Goal: Find specific page/section: Find specific page/section

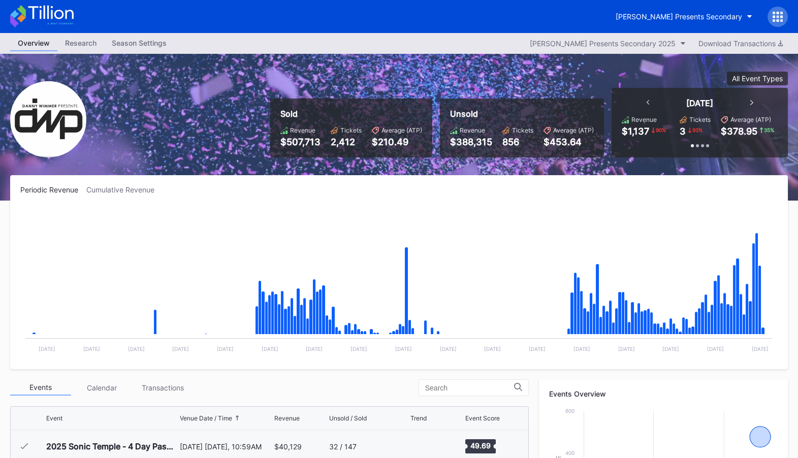
scroll to position [327, 0]
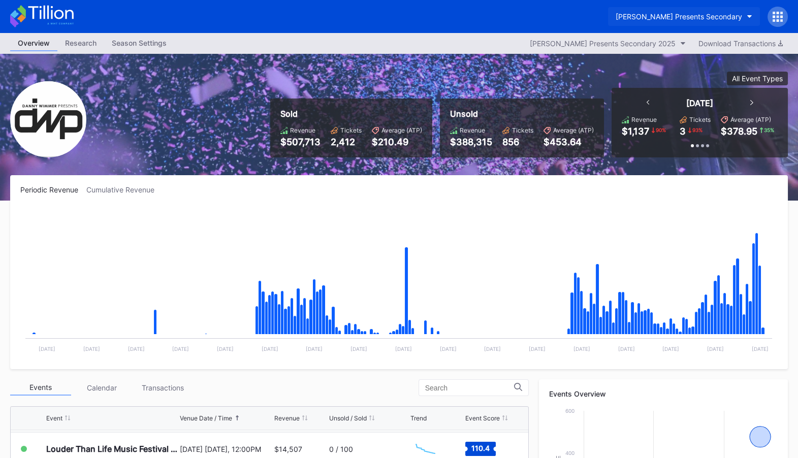
click at [698, 15] on div "[PERSON_NAME] Presents Secondary" at bounding box center [678, 16] width 126 height 9
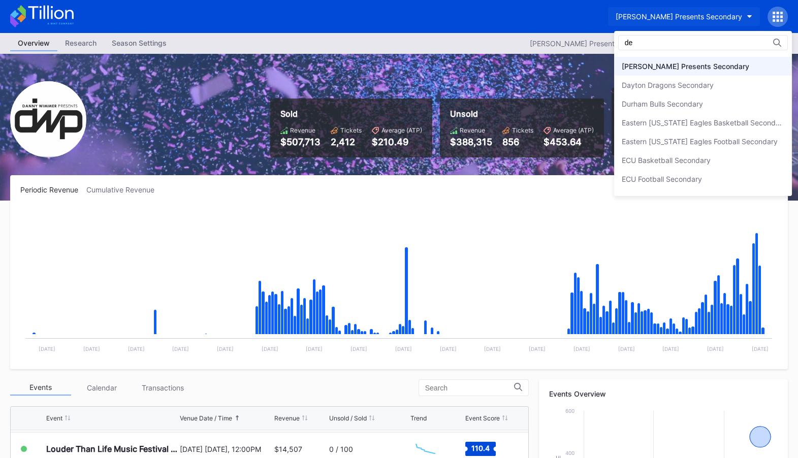
scroll to position [0, 0]
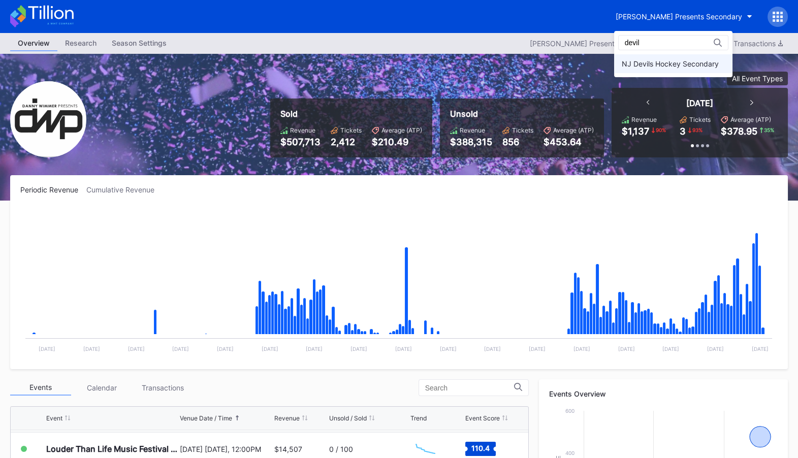
type input "devil"
click at [678, 62] on div "NJ Devils Hockey Secondary" at bounding box center [669, 63] width 97 height 9
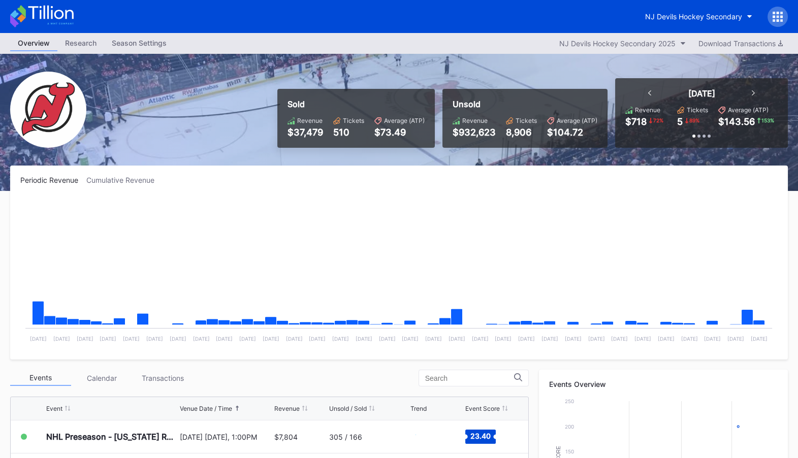
scroll to position [251, 0]
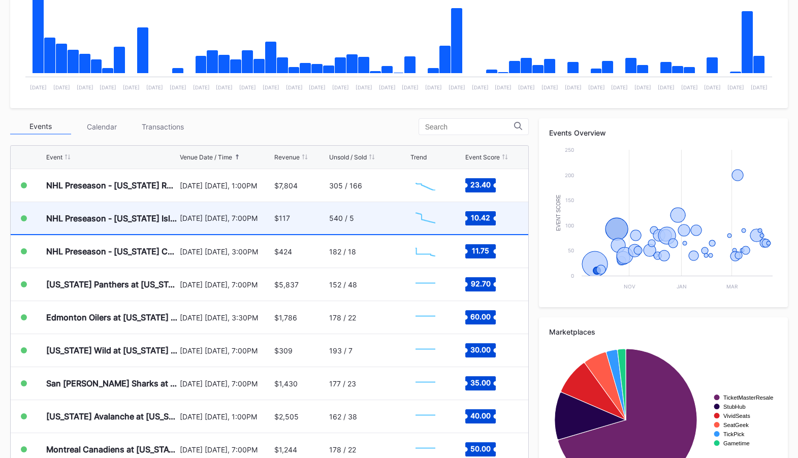
click at [328, 217] on div "NHL Preseason - [US_STATE] Islanders at [US_STATE] Devils [DATE] [DATE], 7:00PM…" at bounding box center [269, 218] width 517 height 33
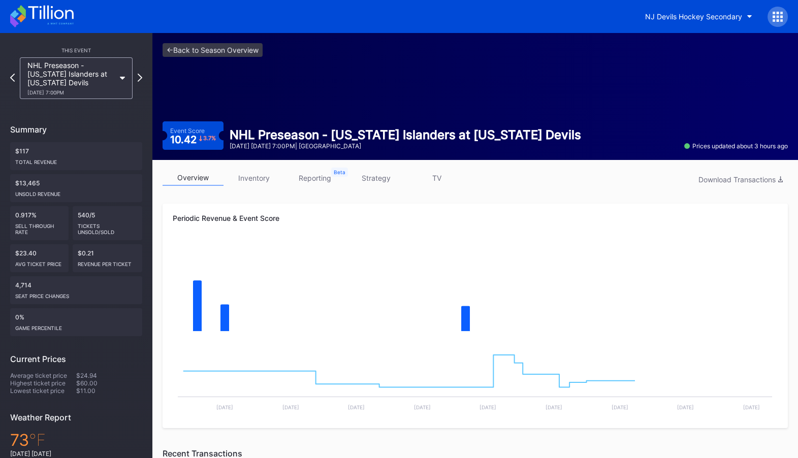
click at [401, 175] on link "strategy" at bounding box center [375, 178] width 61 height 16
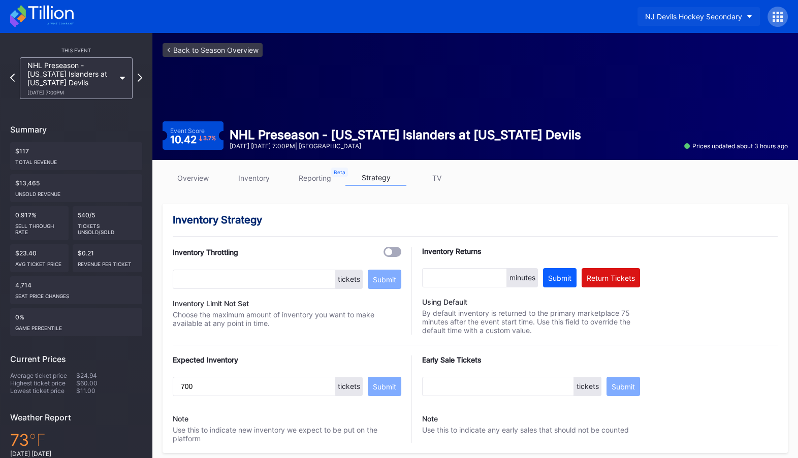
click at [690, 20] on div "NJ Devils Hockey Secondary" at bounding box center [693, 16] width 97 height 9
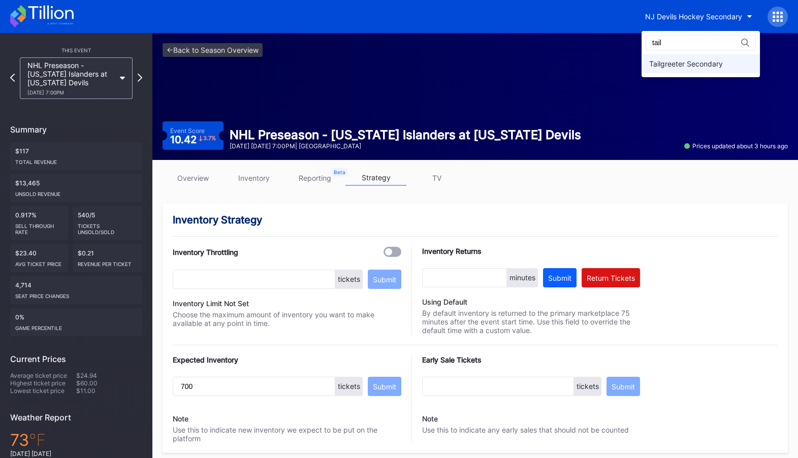
type input "tail"
click at [693, 58] on div "Tailgreeter Secondary" at bounding box center [700, 63] width 118 height 19
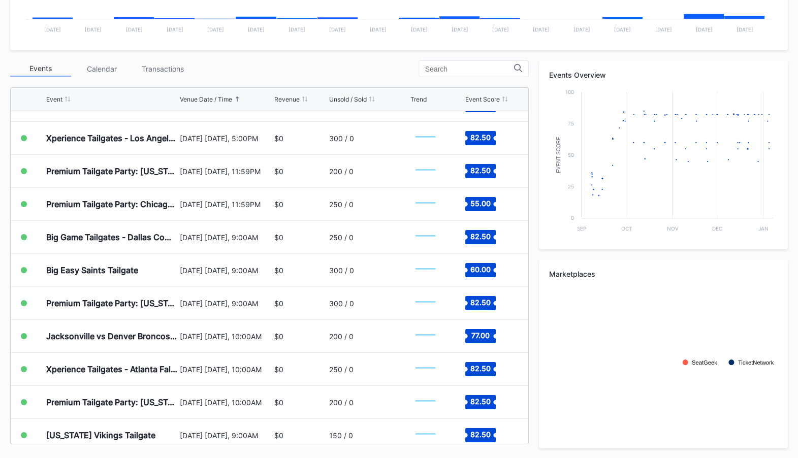
scroll to position [3232, 0]
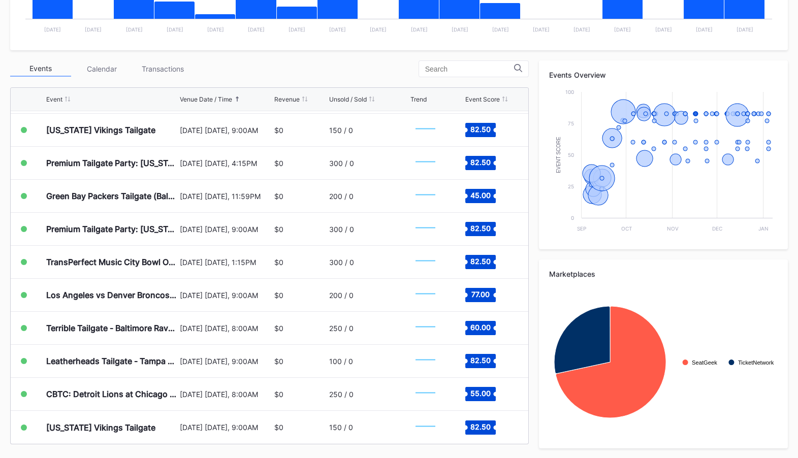
click at [477, 76] on div at bounding box center [473, 68] width 110 height 17
click at [473, 66] on input at bounding box center [469, 69] width 89 height 8
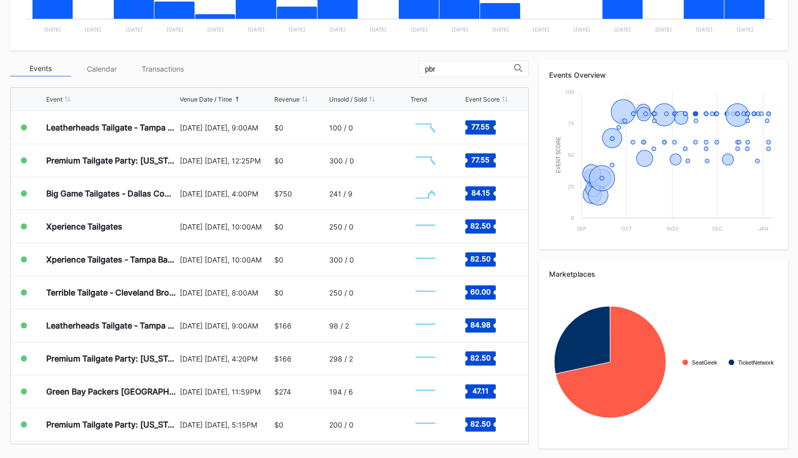
scroll to position [0, 0]
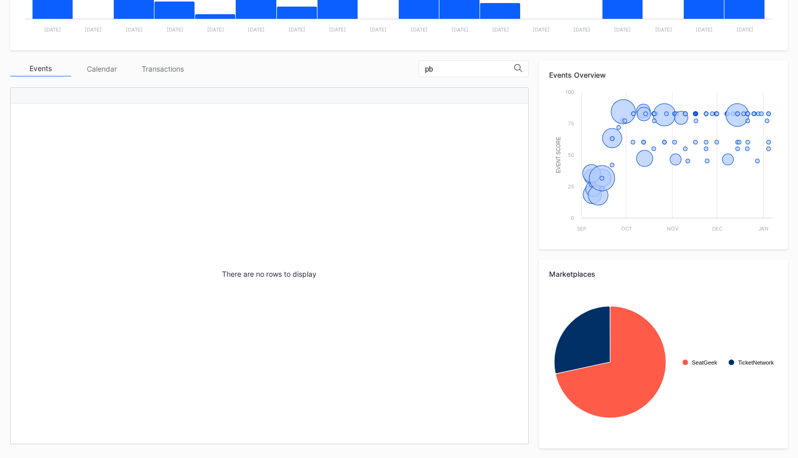
type input "p"
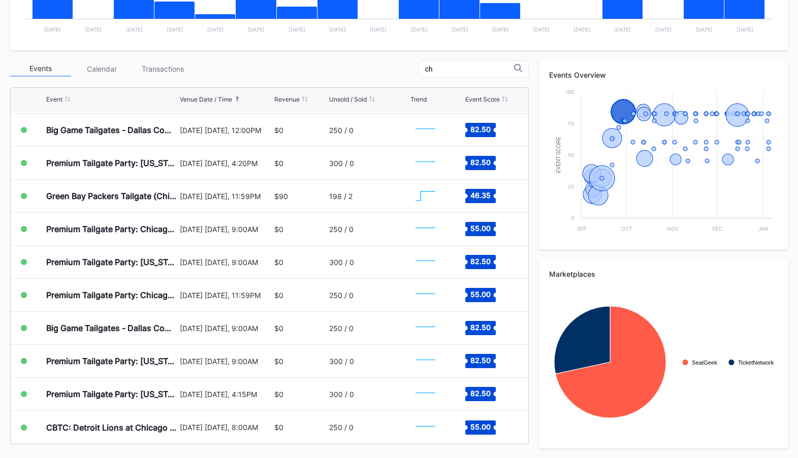
scroll to position [460, 0]
type input "cha"
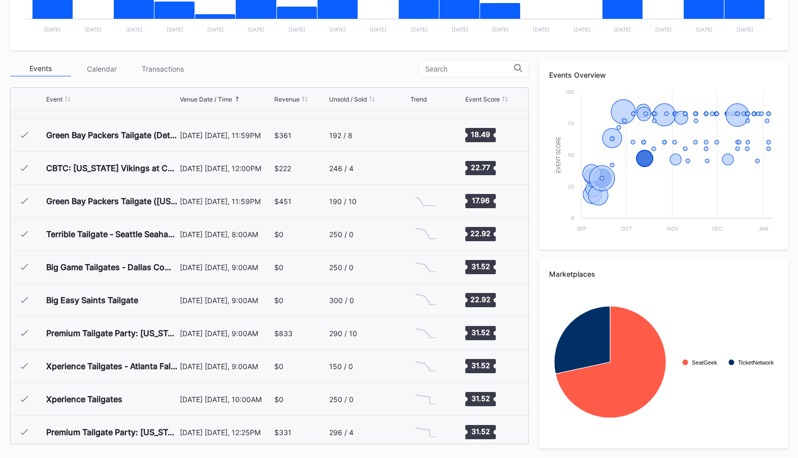
scroll to position [0, 0]
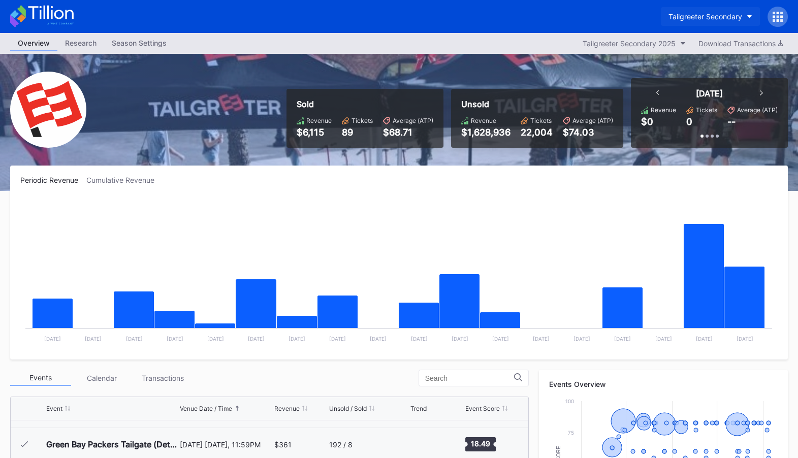
click at [692, 17] on div "Tailgreeter Secondary" at bounding box center [705, 16] width 74 height 9
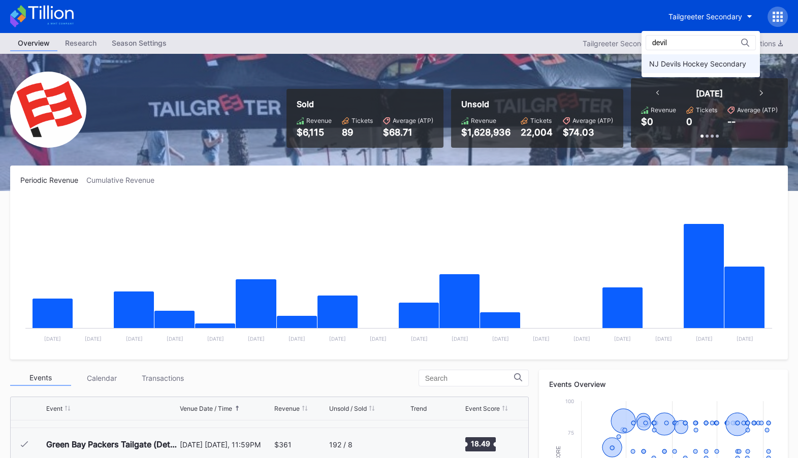
type input "devil"
click at [671, 66] on div "NJ Devils Hockey Secondary" at bounding box center [697, 63] width 97 height 9
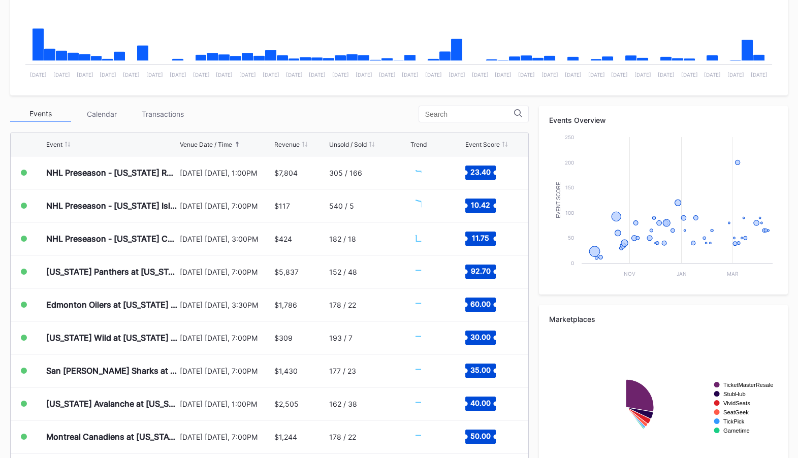
scroll to position [272, 0]
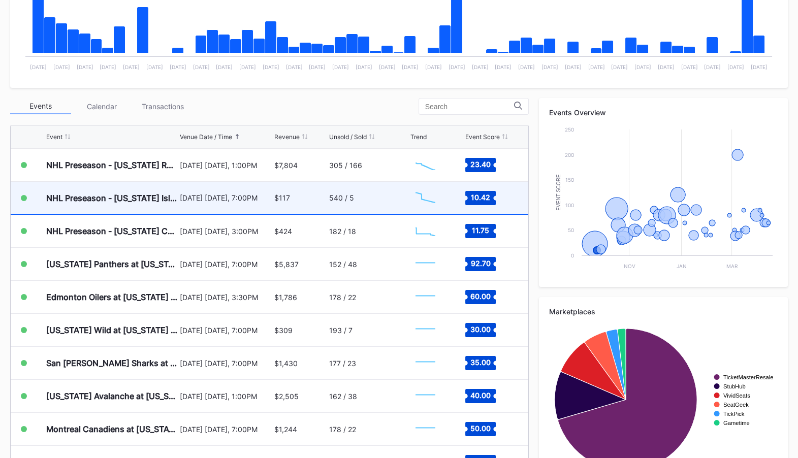
click at [379, 198] on div "540 / 5" at bounding box center [368, 198] width 79 height 32
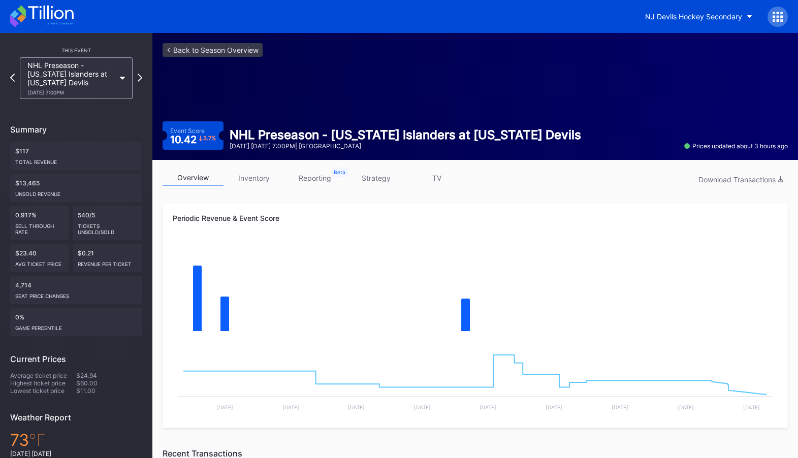
click at [250, 177] on link "inventory" at bounding box center [253, 178] width 61 height 16
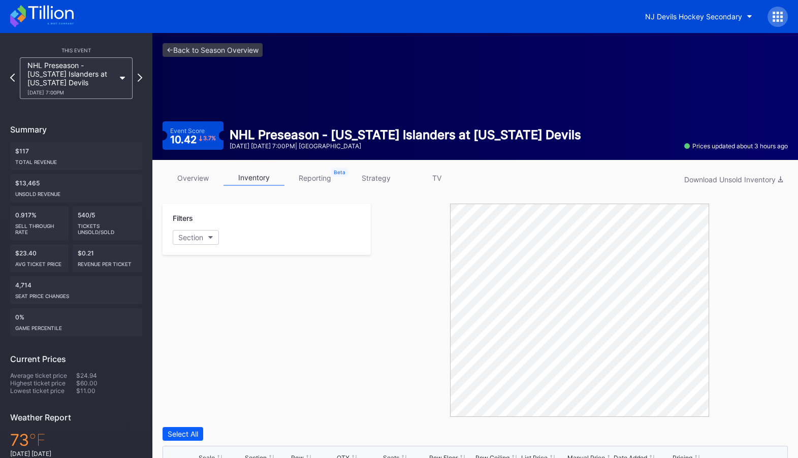
click at [212, 178] on link "overview" at bounding box center [192, 178] width 61 height 16
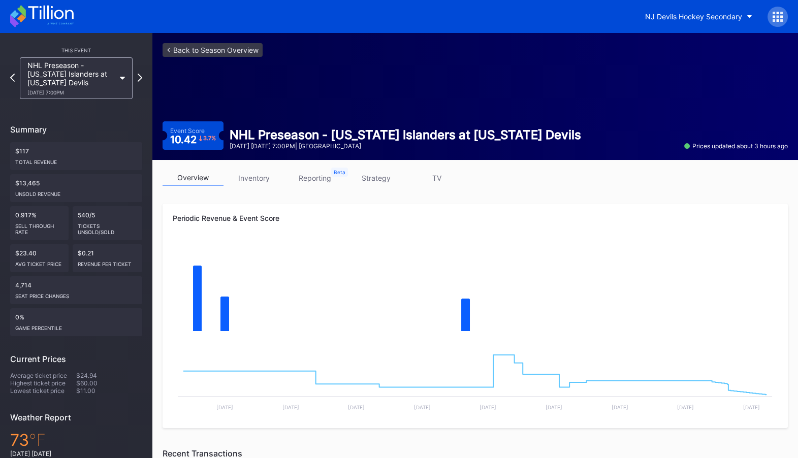
click at [239, 174] on link "inventory" at bounding box center [253, 178] width 61 height 16
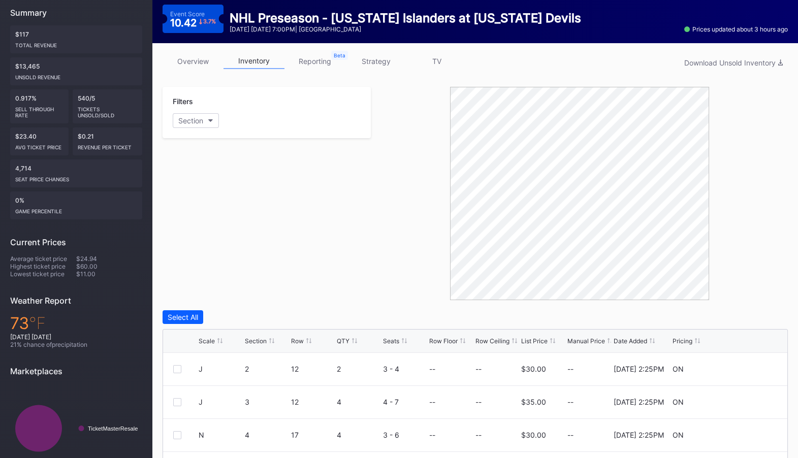
scroll to position [277, 0]
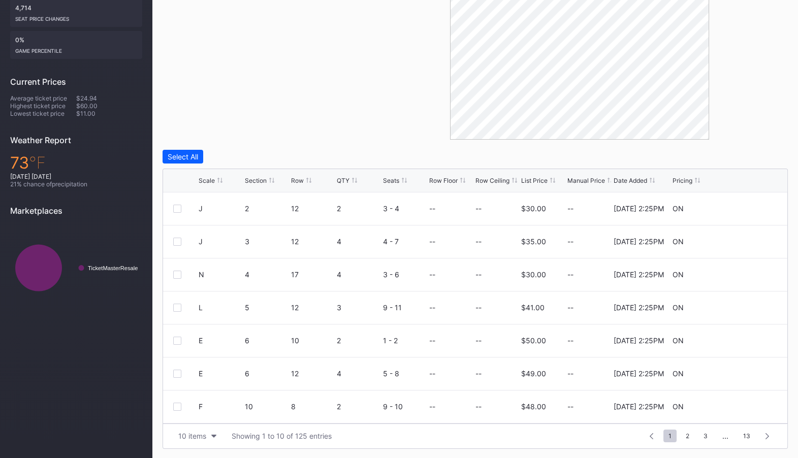
click at [257, 180] on div "Section" at bounding box center [256, 181] width 22 height 8
